Goal: Task Accomplishment & Management: Manage account settings

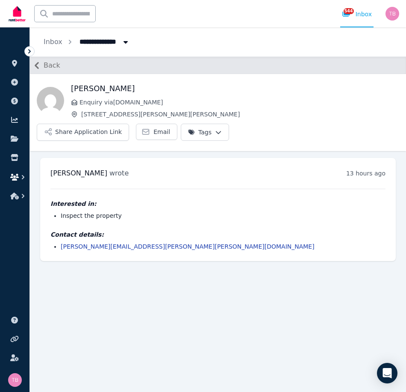
click at [15, 174] on icon "button" at bounding box center [14, 177] width 9 height 7
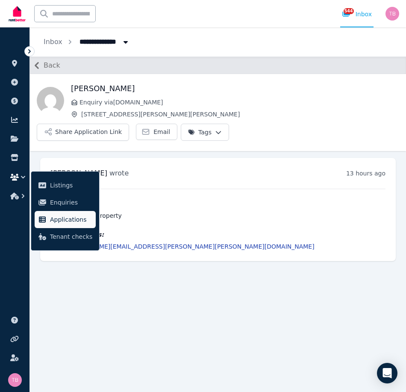
click at [53, 221] on span "Applications" at bounding box center [71, 219] width 42 height 10
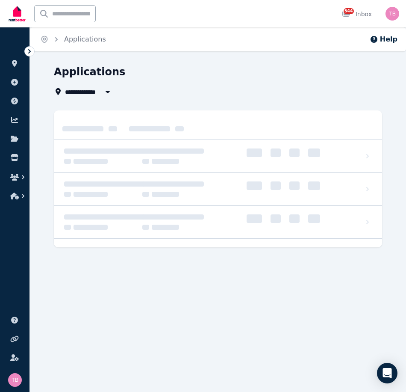
click at [80, 90] on span "All Properties" at bounding box center [92, 91] width 55 height 10
type input "**********"
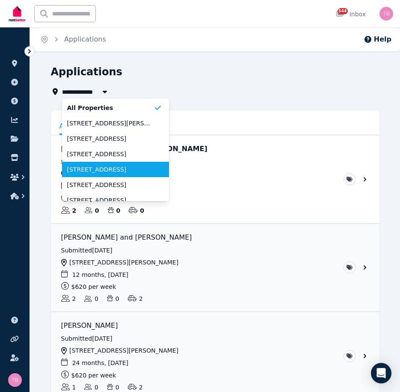
scroll to position [43, 0]
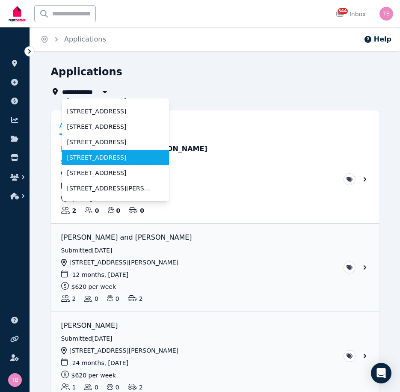
click at [91, 159] on span "[STREET_ADDRESS]" at bounding box center [110, 157] width 86 height 9
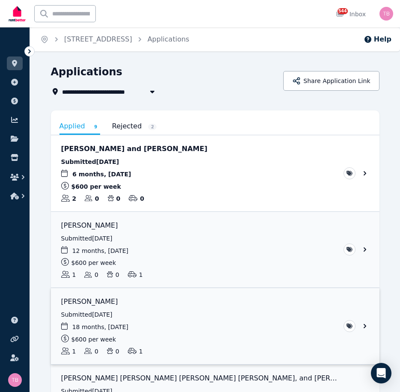
click at [366, 326] on link "View application: Joanna Roberts" at bounding box center [215, 326] width 329 height 76
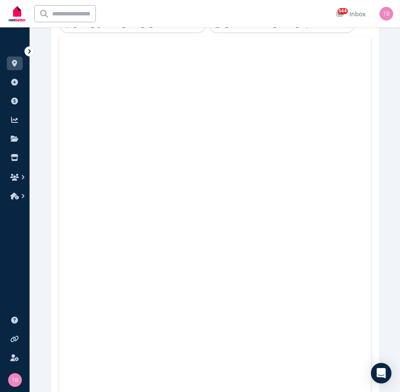
scroll to position [356, 0]
